Goal: Task Accomplishment & Management: Manage account settings

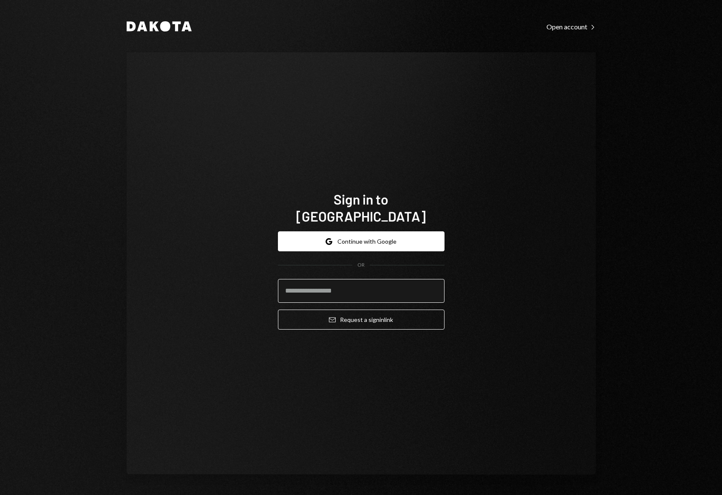
click at [344, 280] on input "email" at bounding box center [361, 291] width 167 height 24
type input "**********"
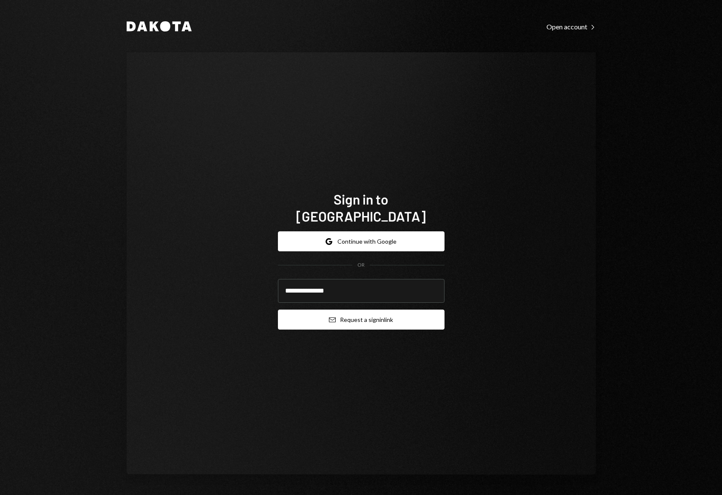
click at [414, 309] on button "Email Request a sign in link" at bounding box center [361, 319] width 167 height 20
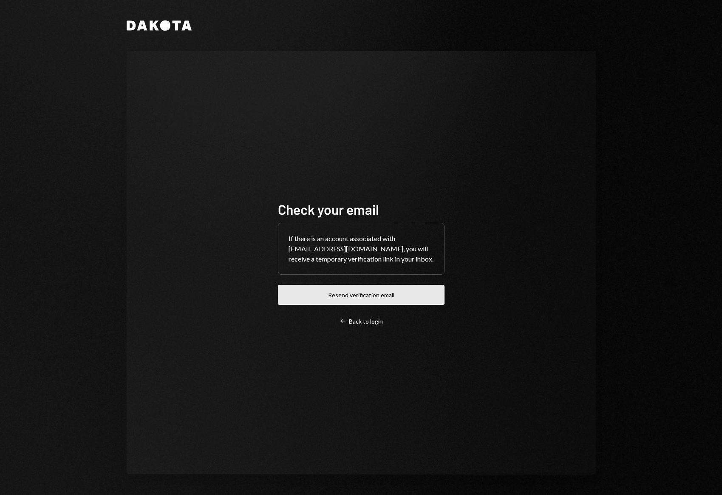
click at [388, 292] on button "Resend verification email" at bounding box center [361, 295] width 167 height 20
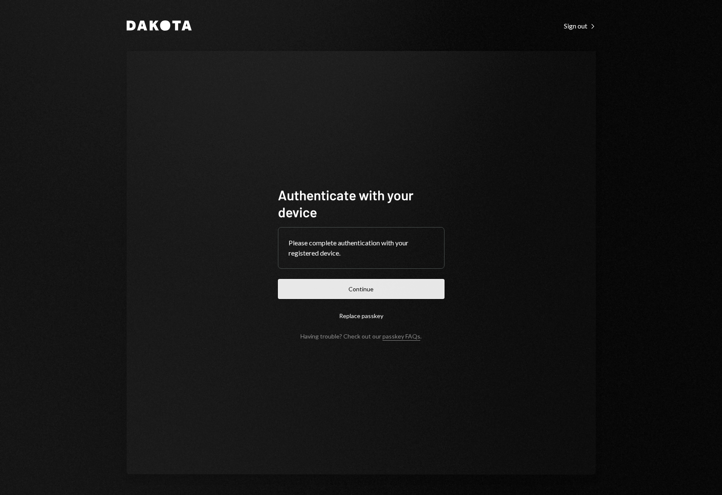
click at [331, 291] on button "Continue" at bounding box center [361, 289] width 167 height 20
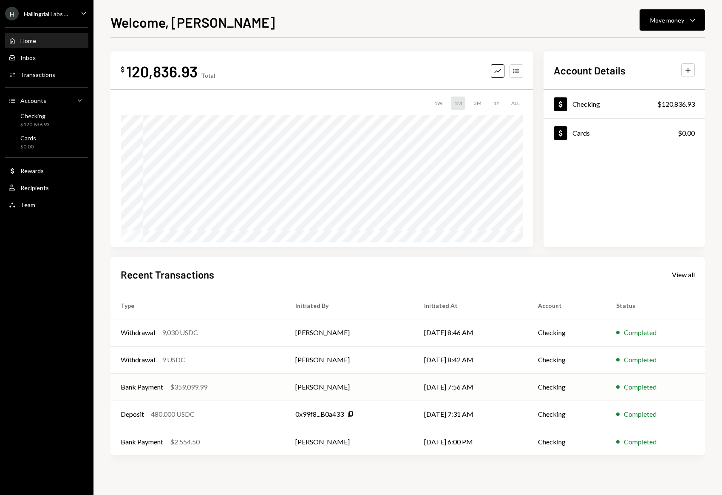
click at [649, 386] on div "Completed" at bounding box center [640, 387] width 33 height 10
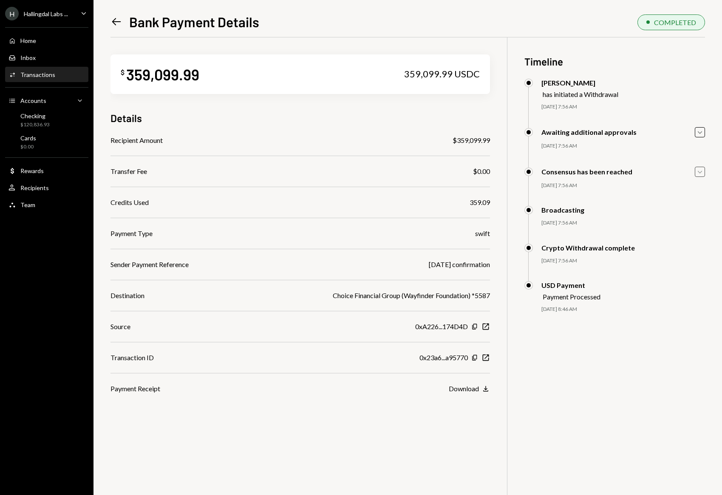
click at [700, 173] on icon "Caret Down" at bounding box center [699, 171] width 9 height 9
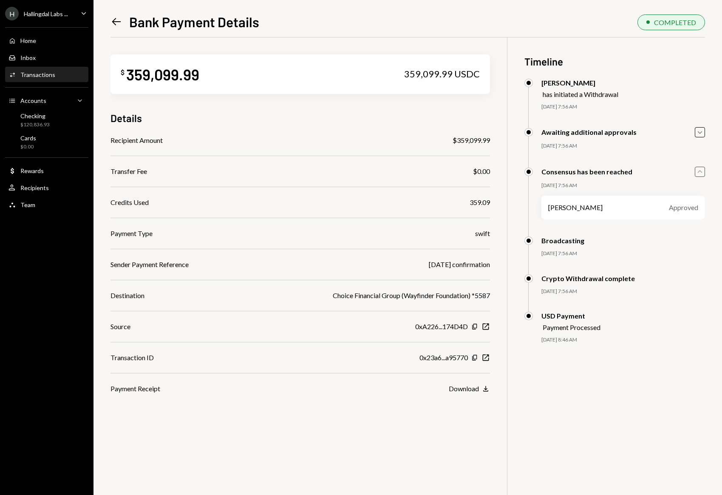
click at [701, 173] on icon "Caret Up" at bounding box center [699, 171] width 9 height 9
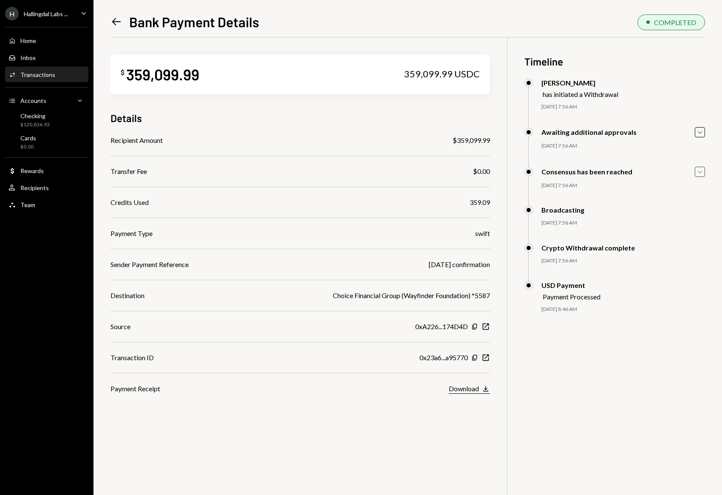
click at [473, 391] on div "Download" at bounding box center [464, 388] width 30 height 8
